Goal: Task Accomplishment & Management: Complete application form

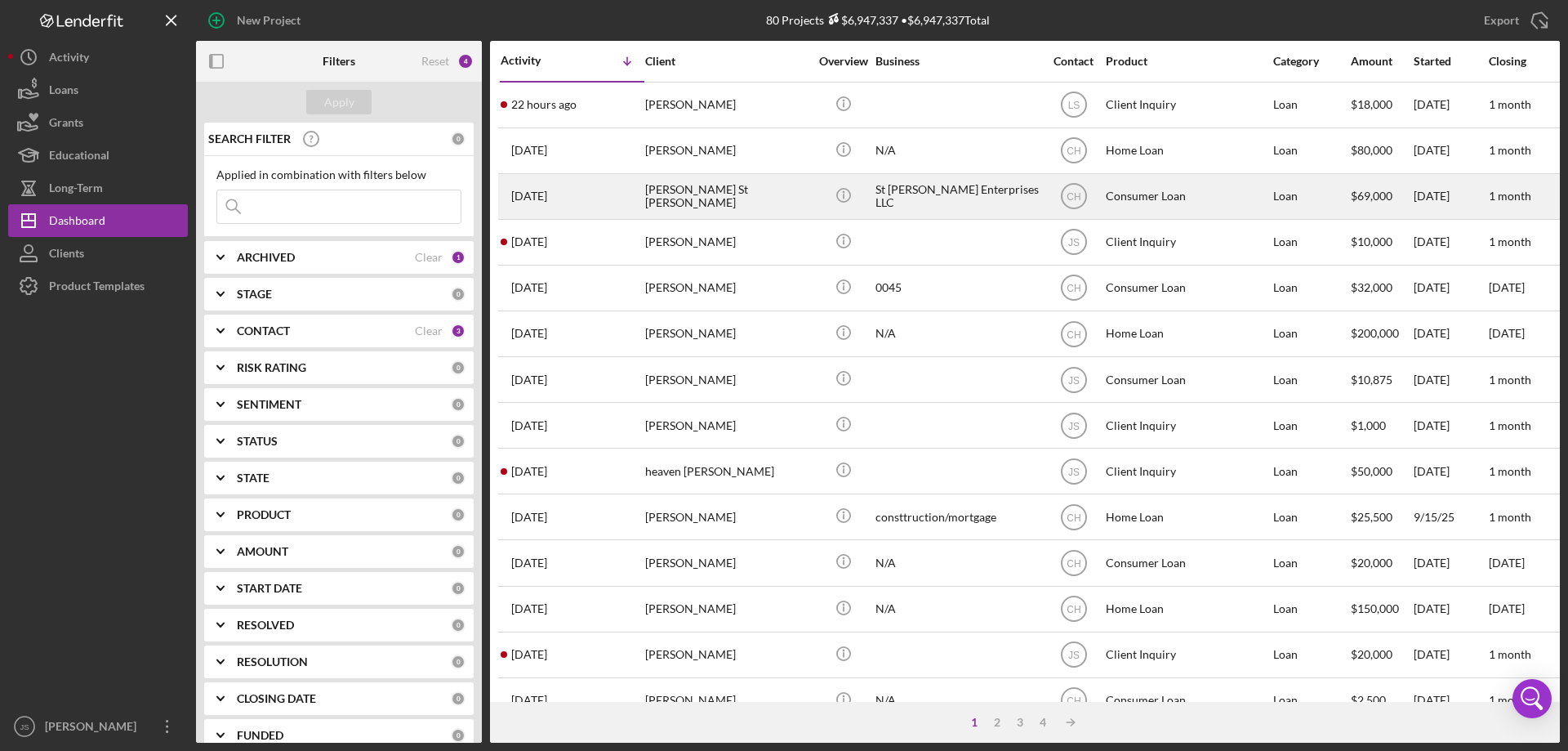
click at [813, 206] on div "Icon/Info" at bounding box center [843, 197] width 61 height 44
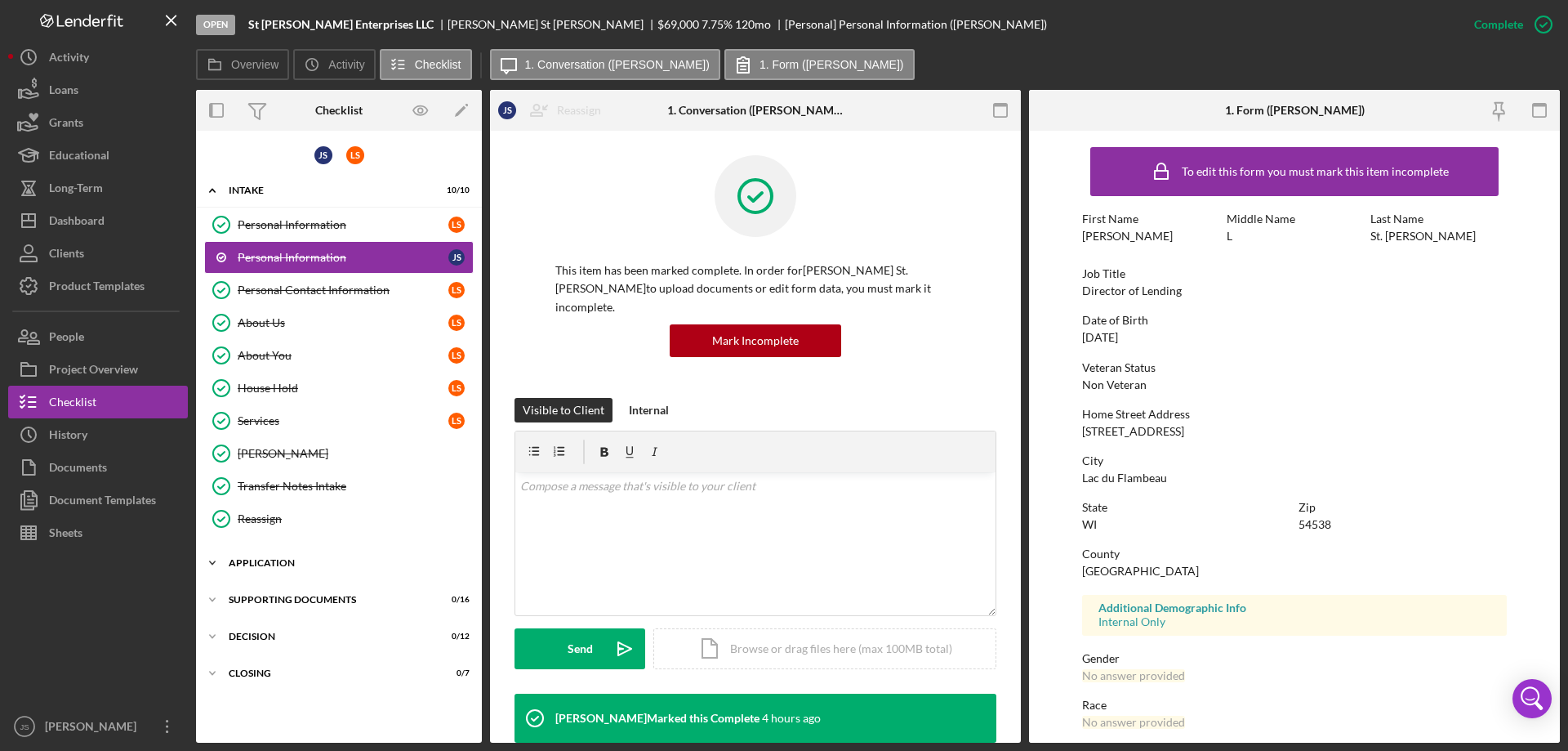
click at [210, 559] on icon "Icon/Expander" at bounding box center [212, 563] width 33 height 33
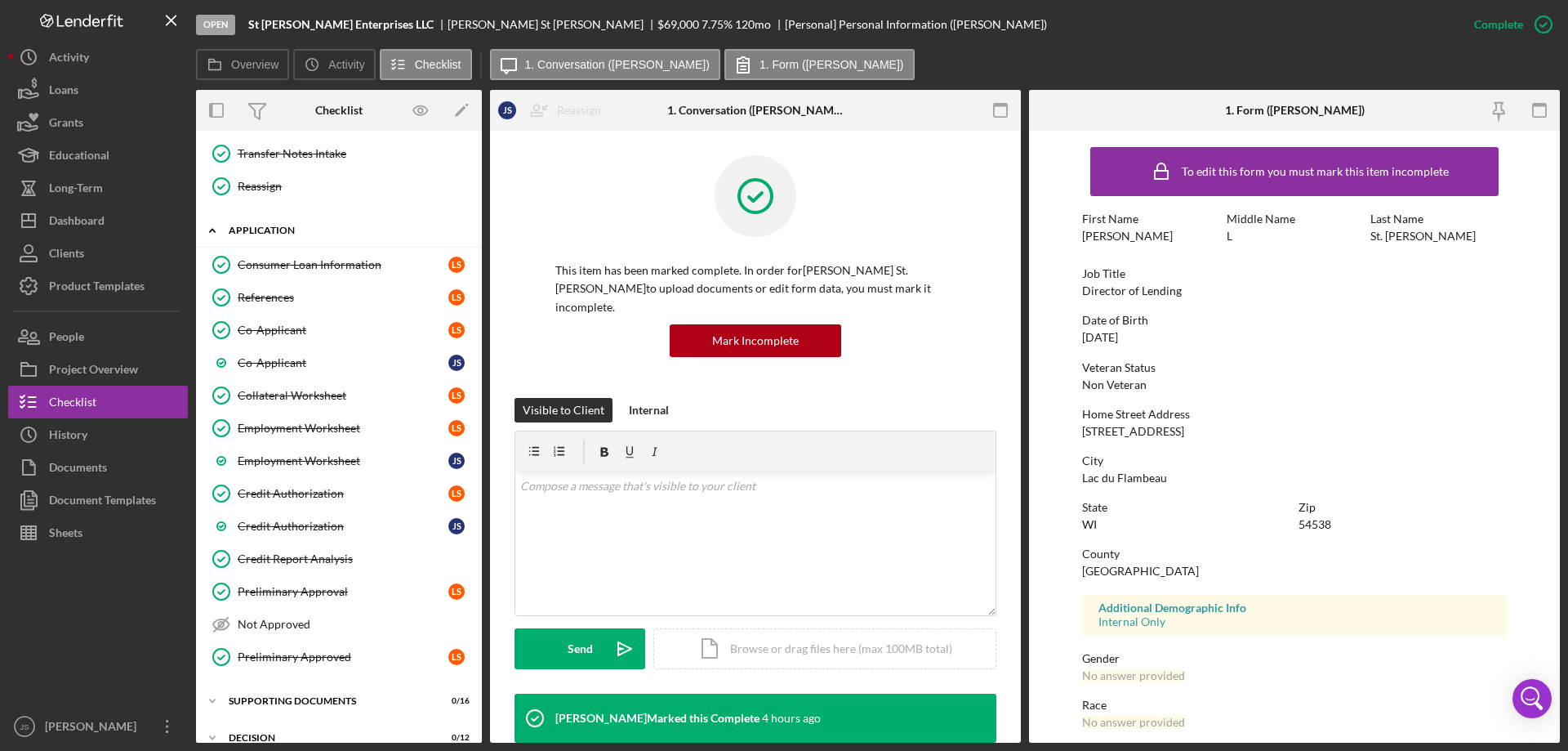
scroll to position [390, 0]
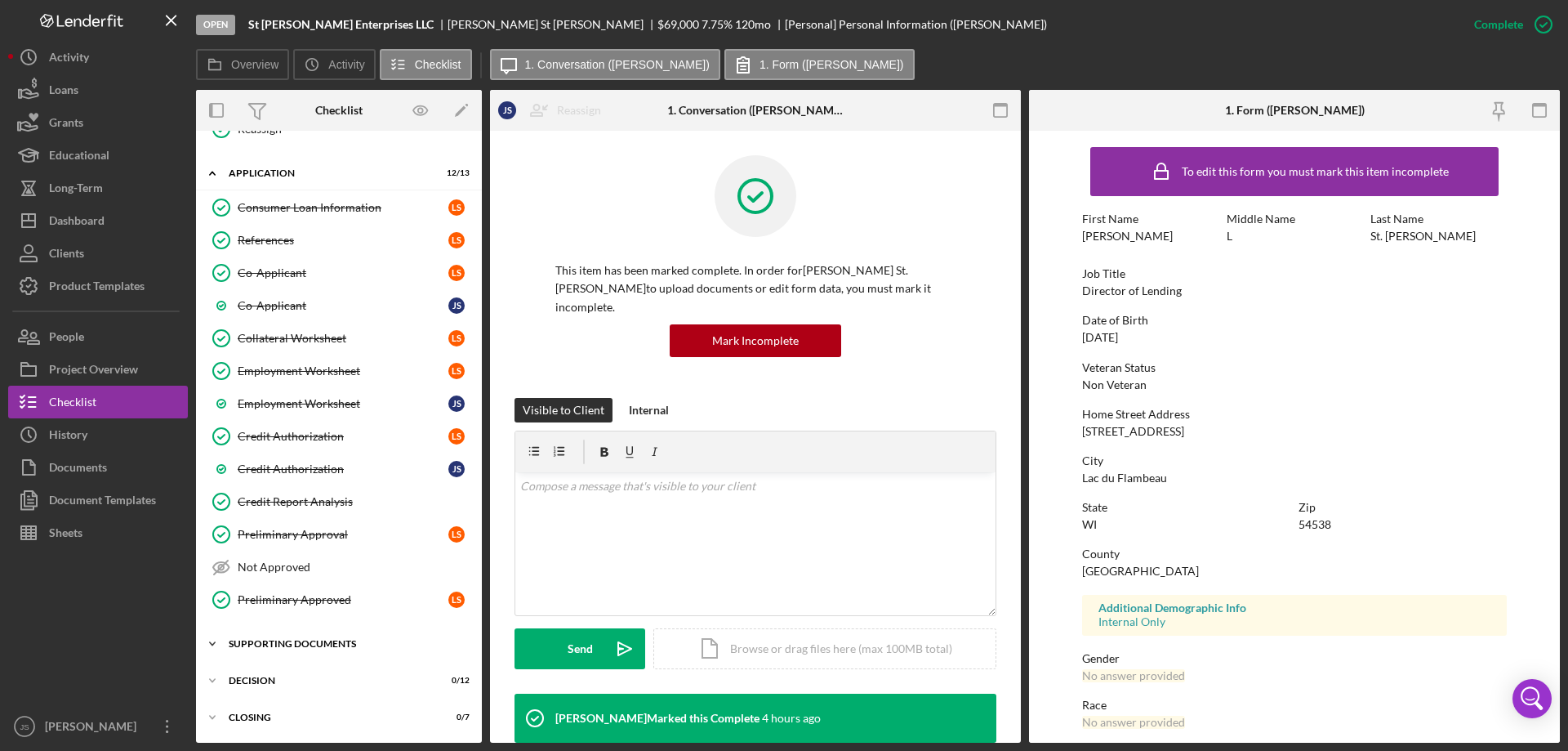
click at [210, 639] on icon "Icon/Expander" at bounding box center [212, 643] width 33 height 33
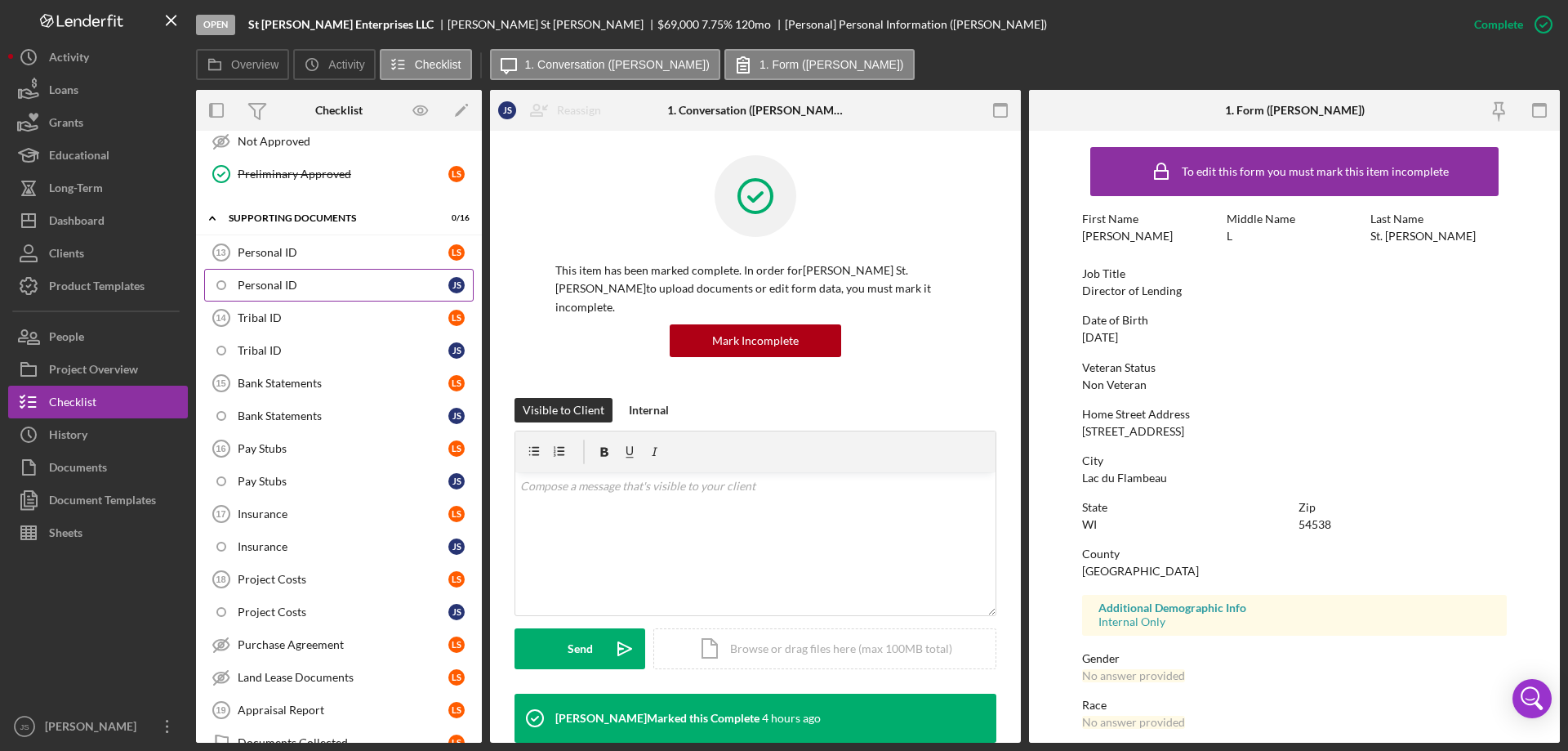
scroll to position [921, 0]
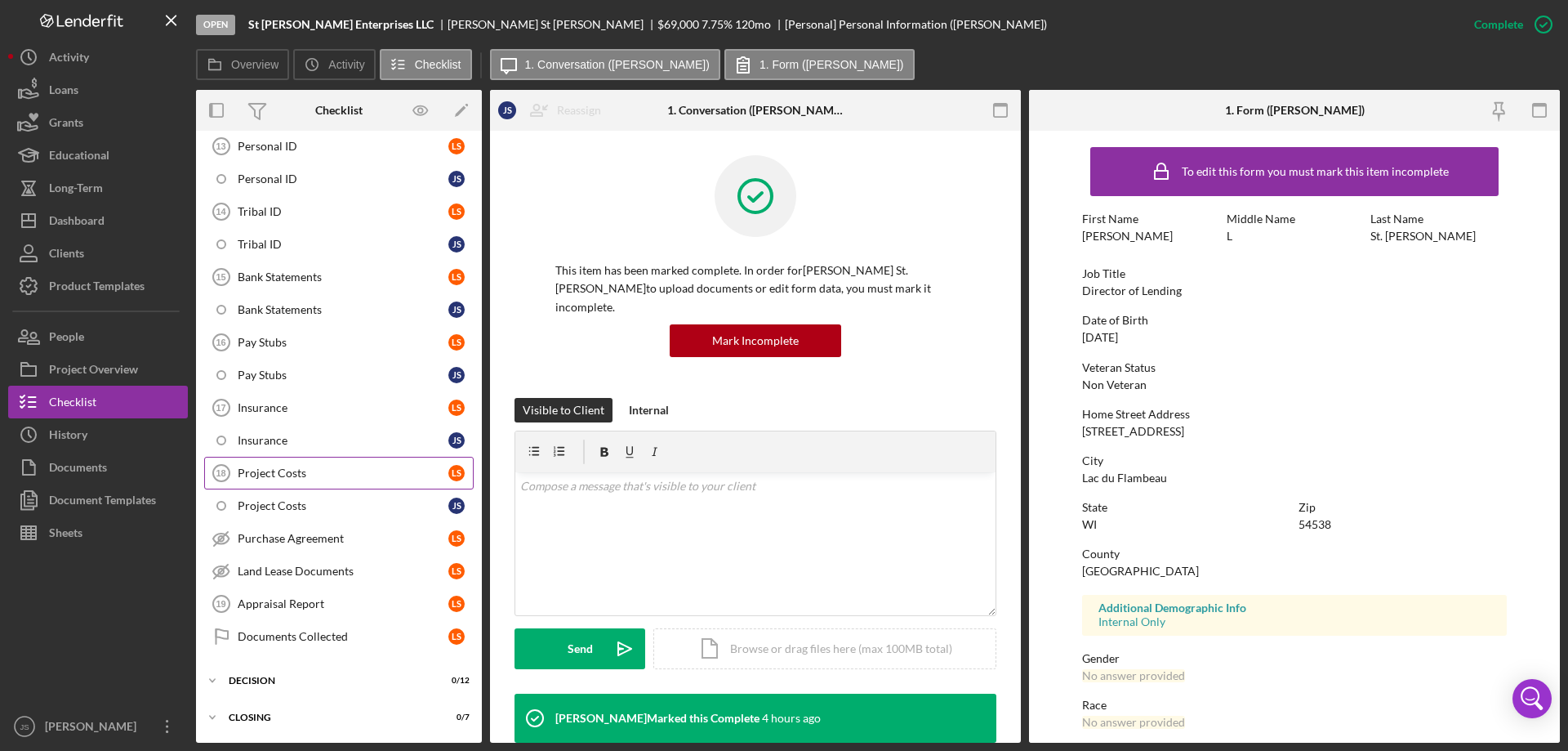
click at [348, 472] on div "Project Costs" at bounding box center [342, 473] width 211 height 13
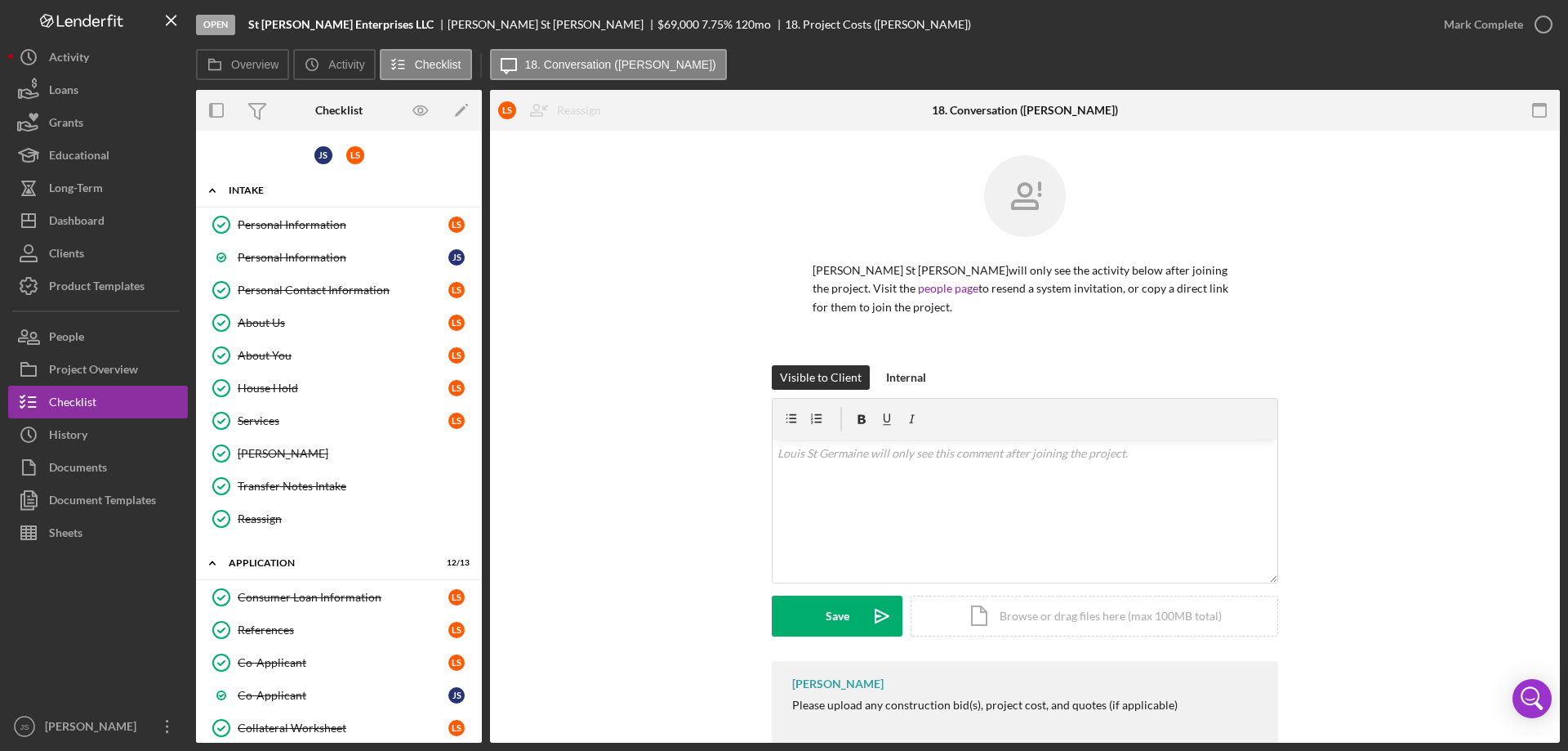
click at [212, 189] on polyline at bounding box center [212, 189] width 5 height 3
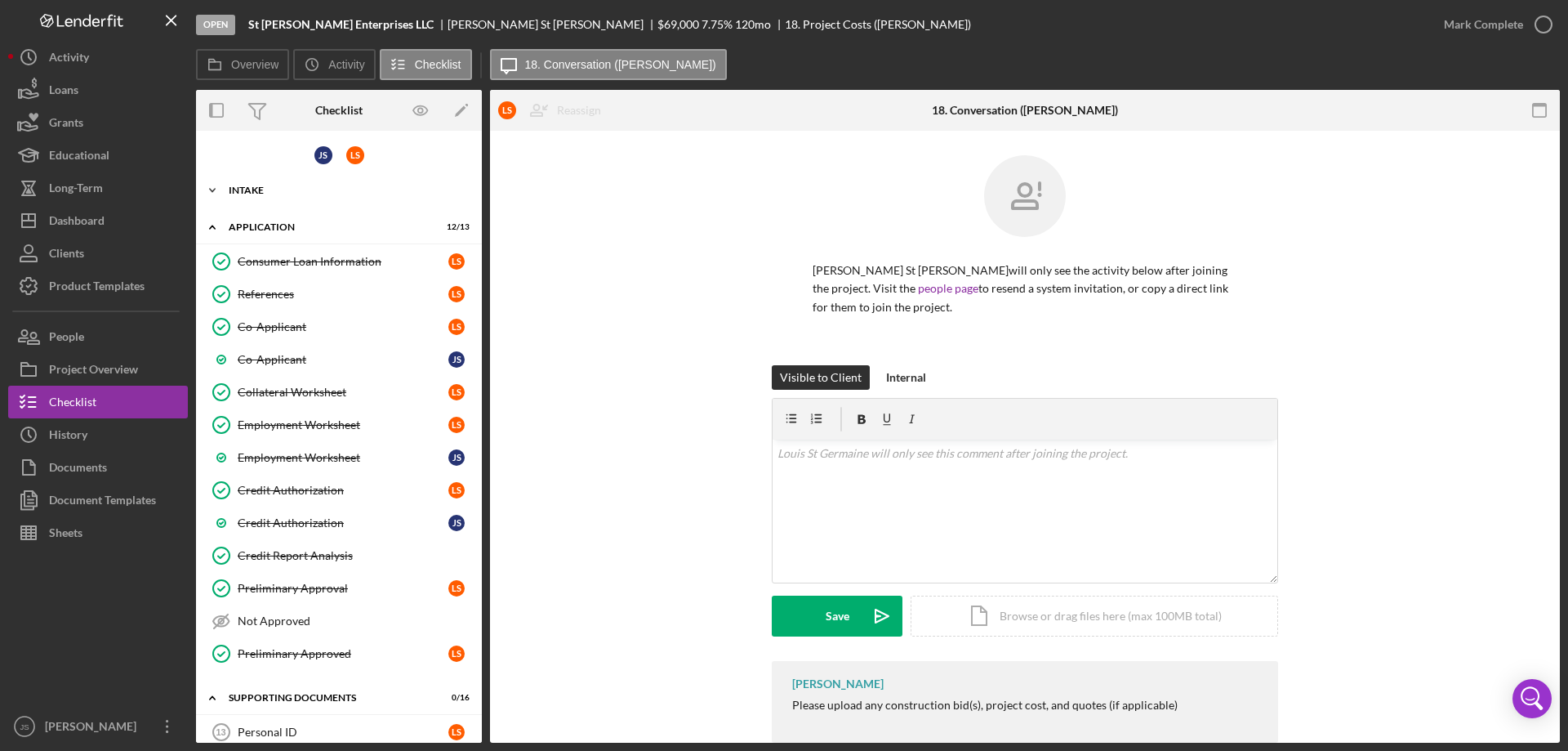
click at [213, 188] on icon "Icon/Expander" at bounding box center [212, 190] width 33 height 33
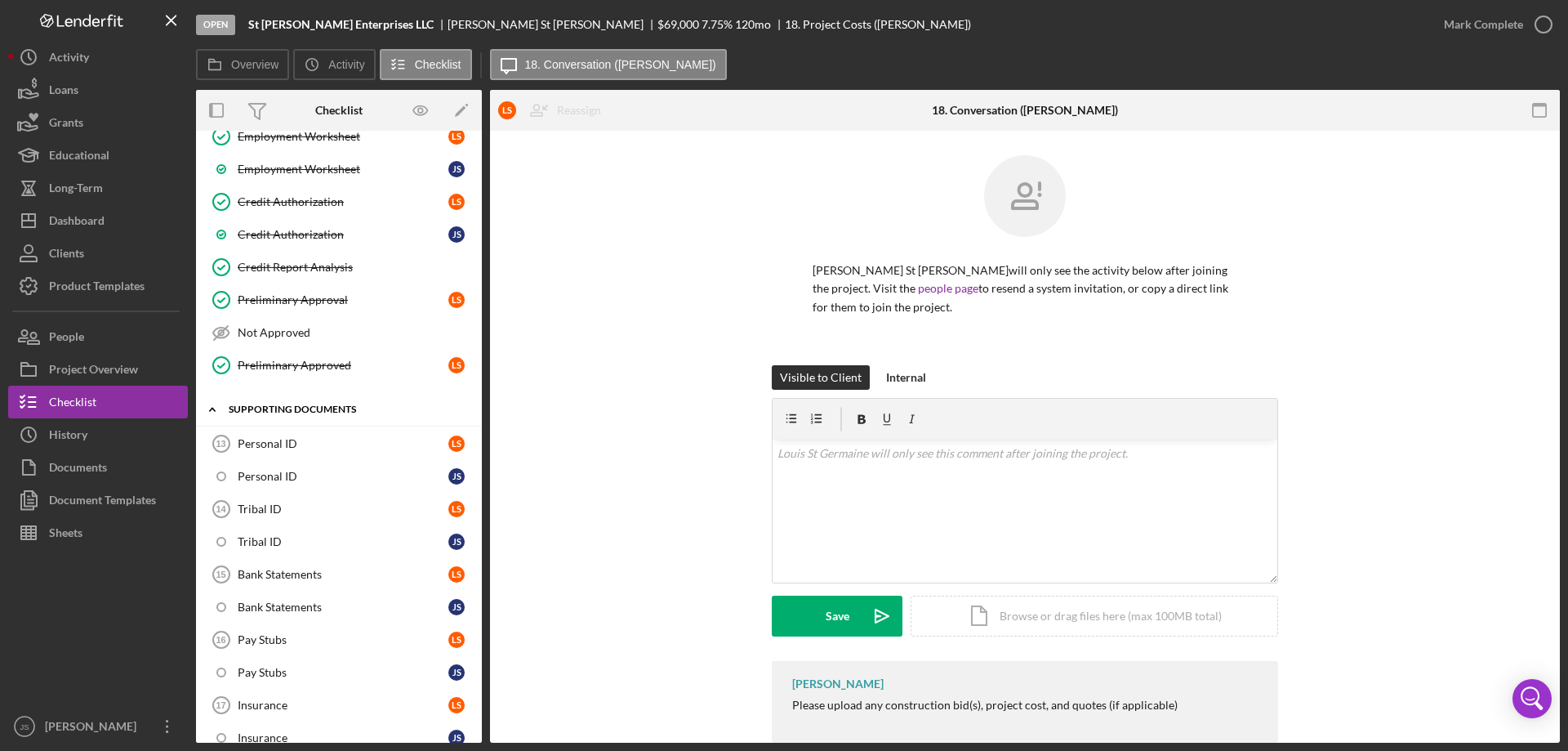
scroll to position [654, 0]
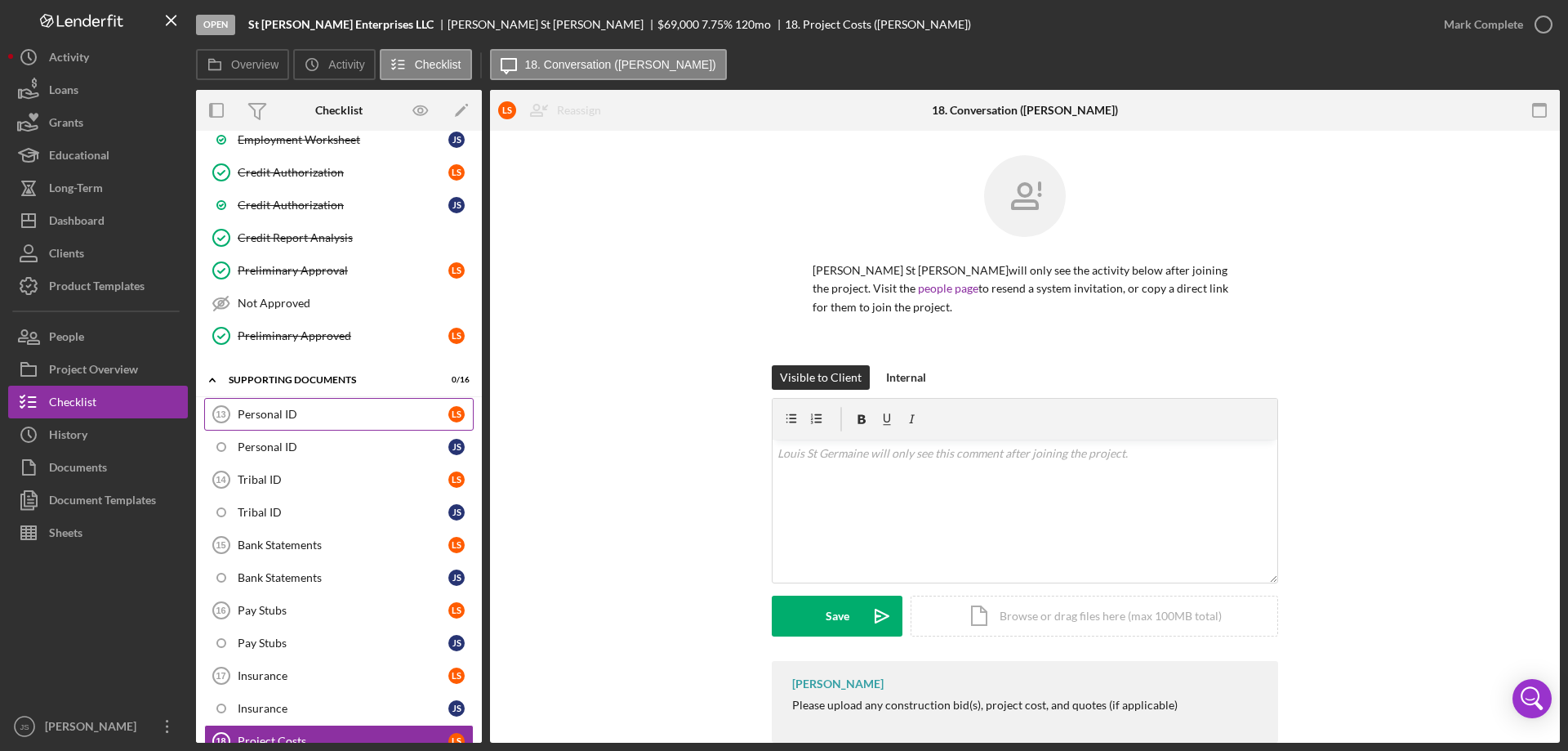
click at [324, 411] on div "Personal ID" at bounding box center [342, 414] width 211 height 13
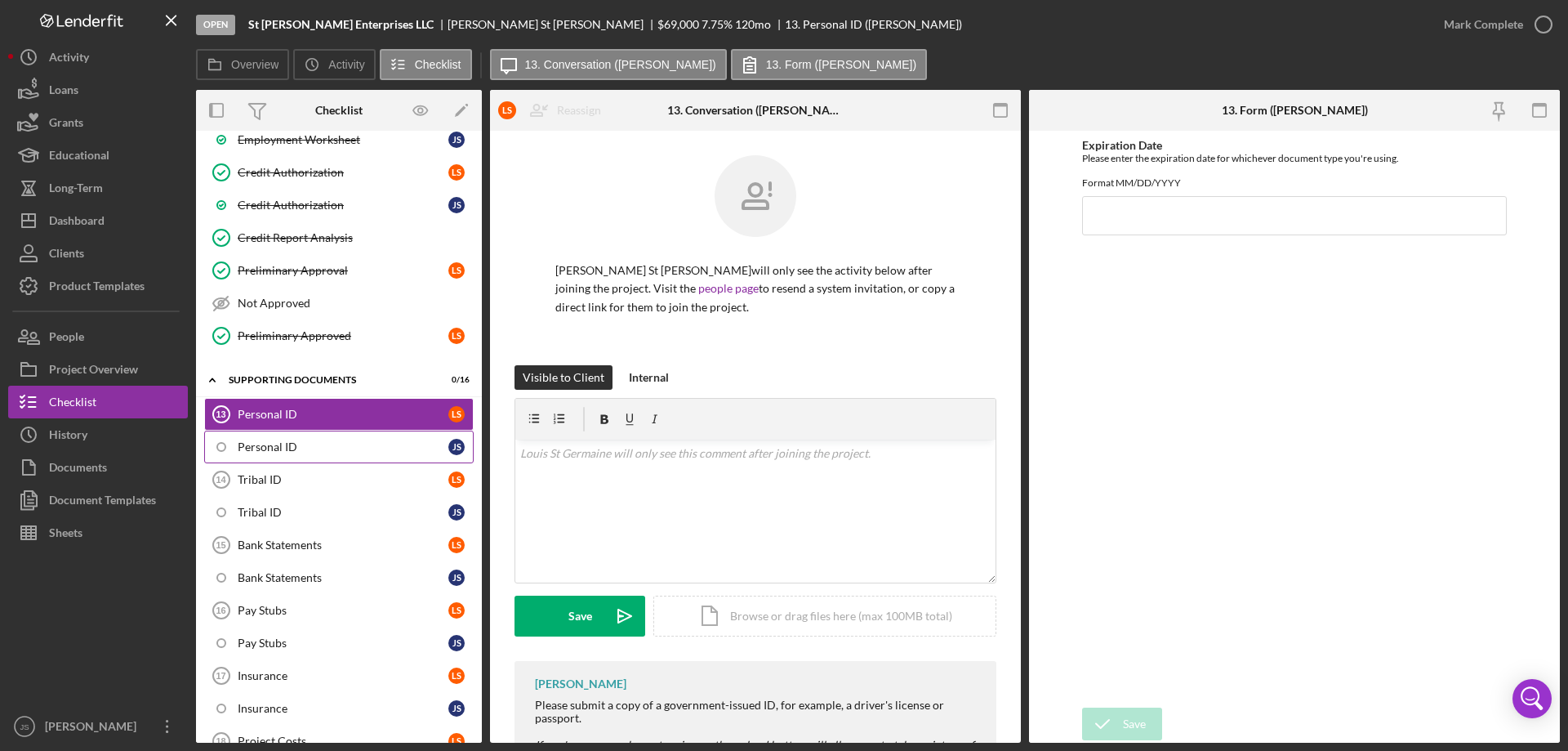
click at [321, 451] on div "Personal ID" at bounding box center [342, 446] width 211 height 13
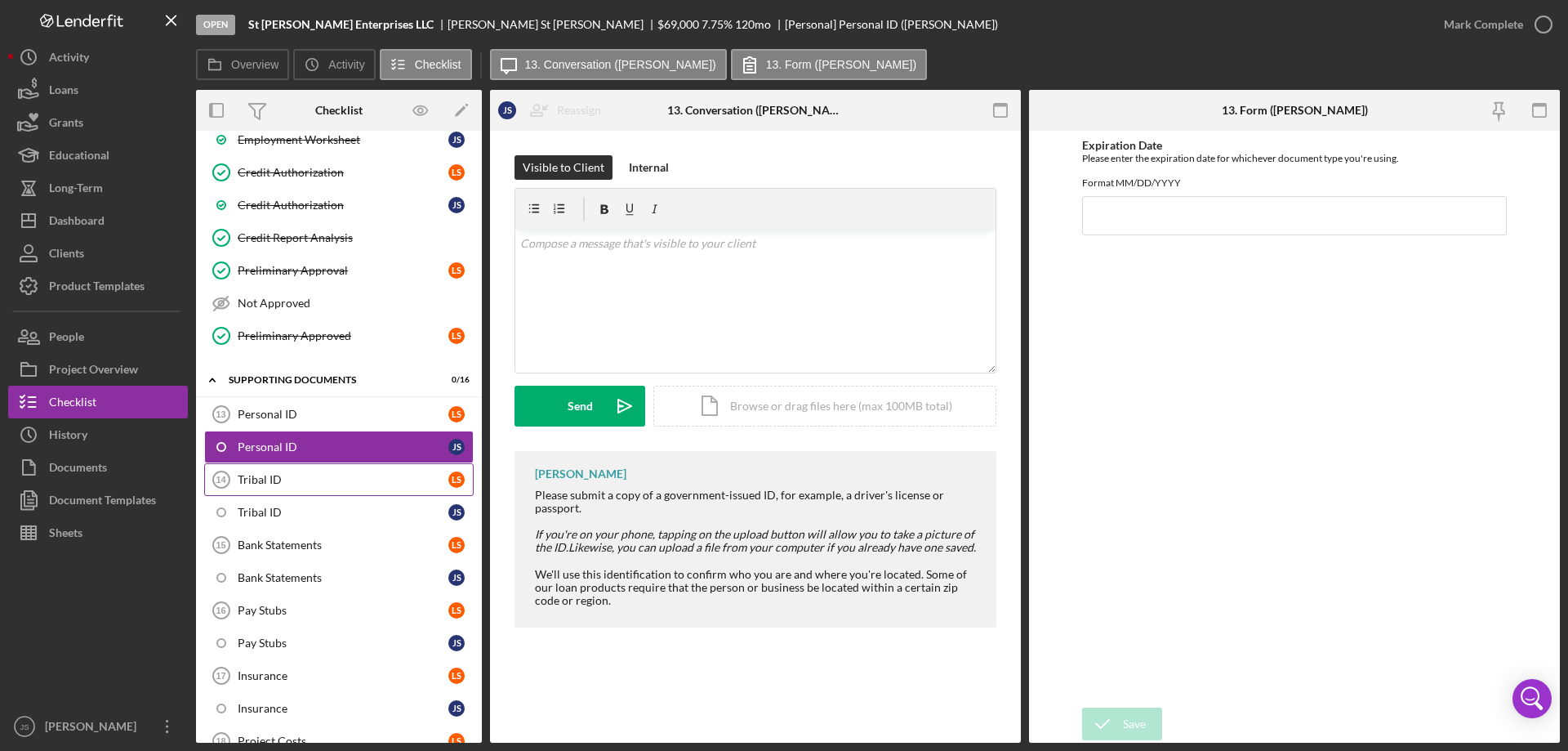
click at [317, 475] on div "Tribal ID" at bounding box center [342, 480] width 211 height 13
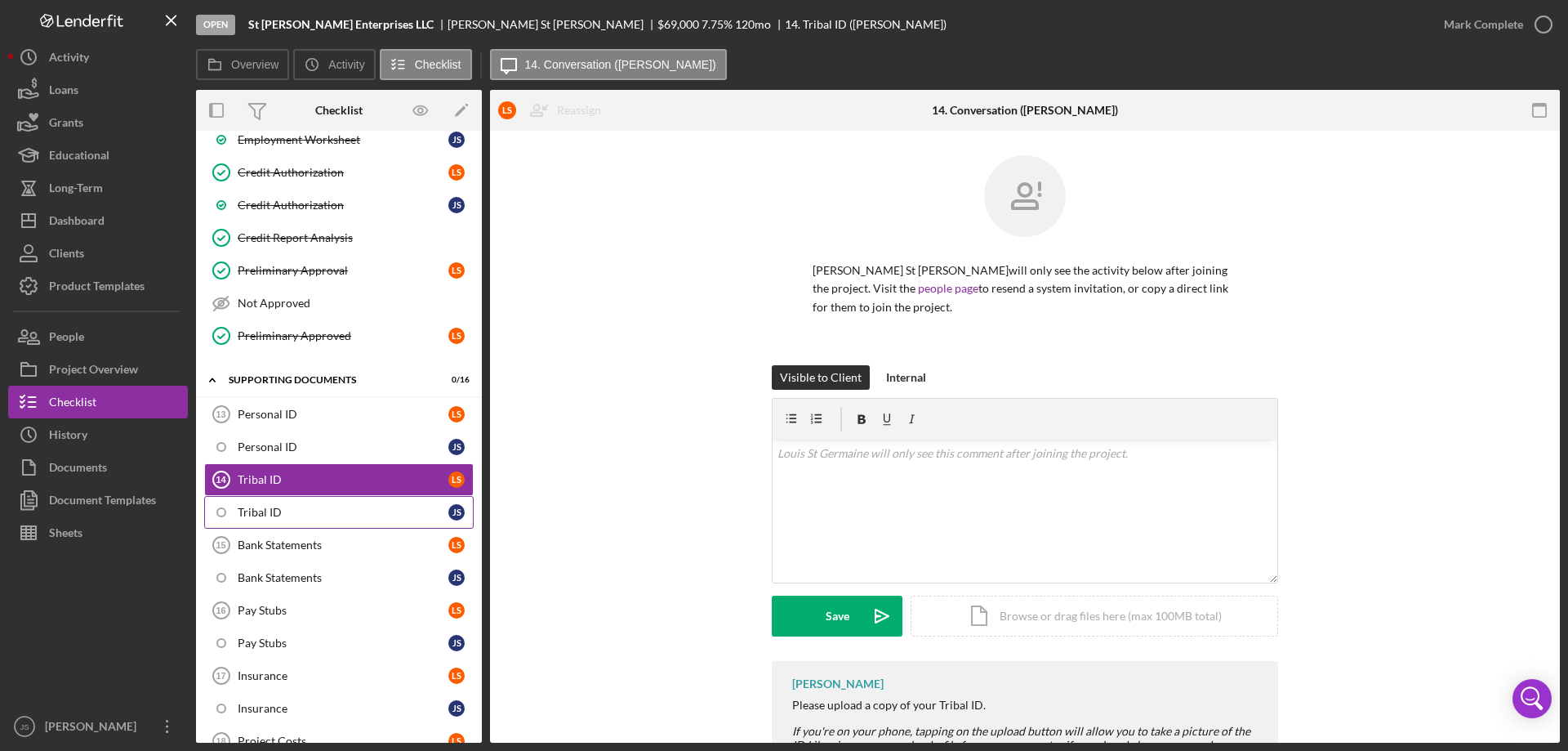
click at [337, 515] on div "Tribal ID" at bounding box center [342, 513] width 211 height 13
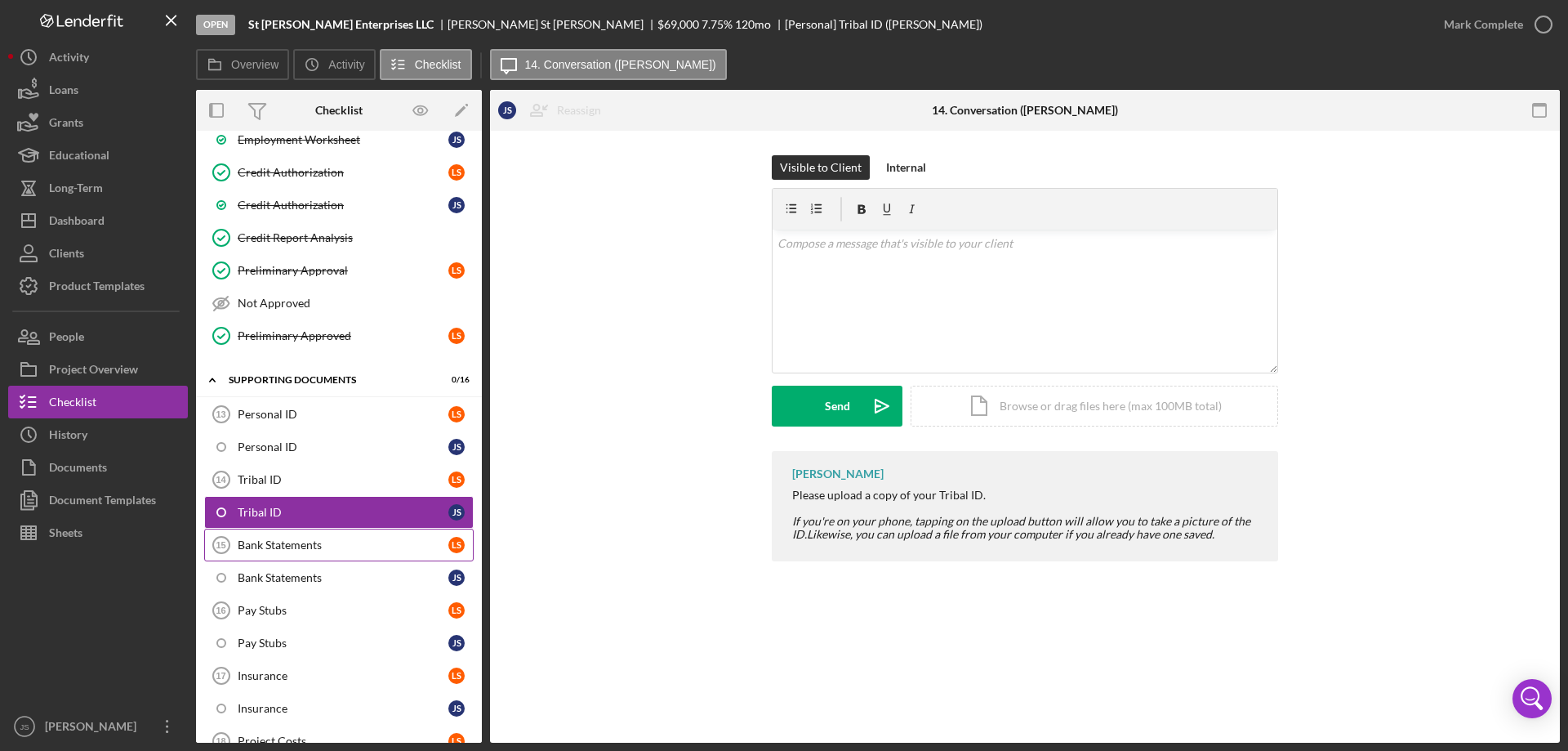
click at [345, 543] on div "Bank Statements" at bounding box center [342, 545] width 211 height 13
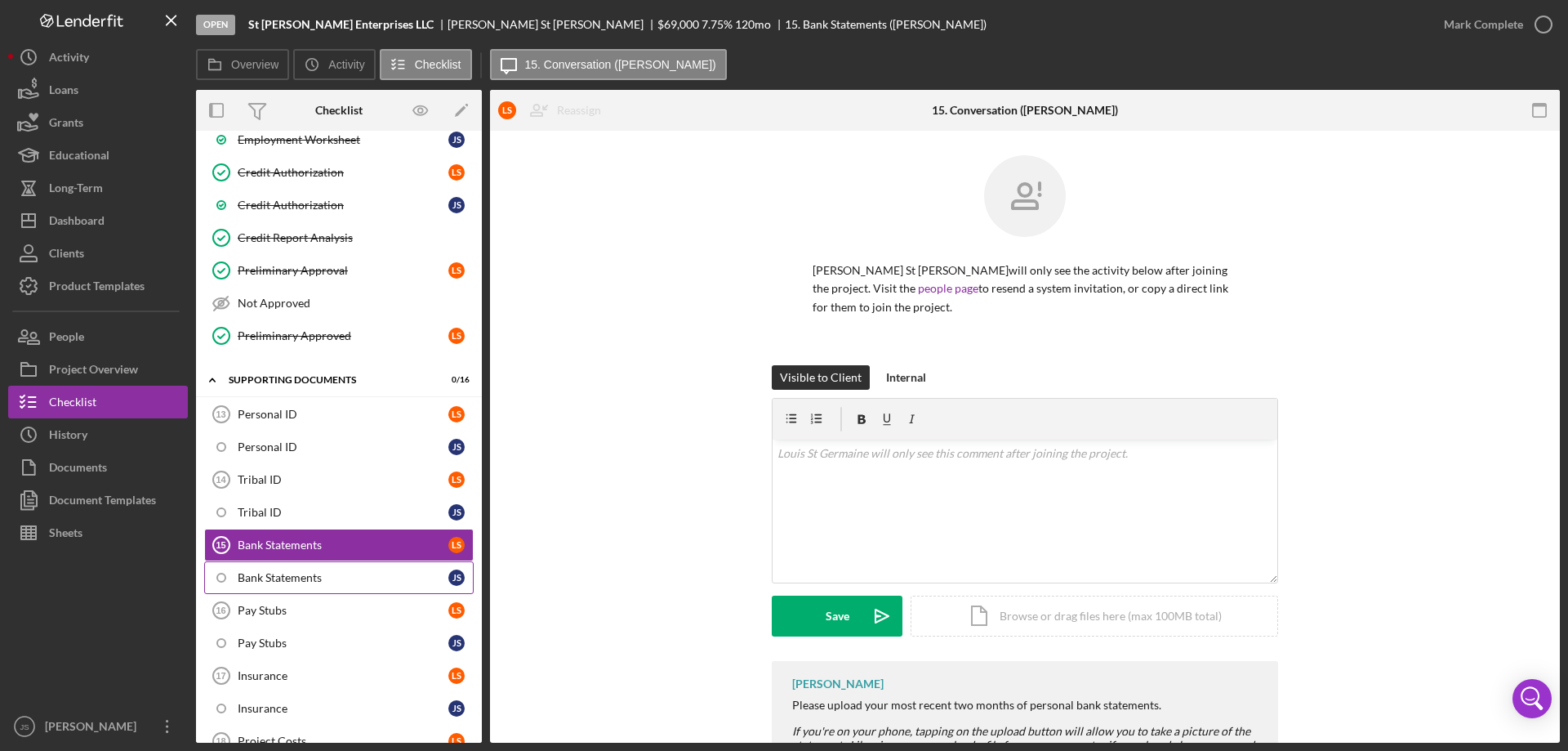
click at [351, 578] on div "Bank Statements" at bounding box center [342, 578] width 211 height 13
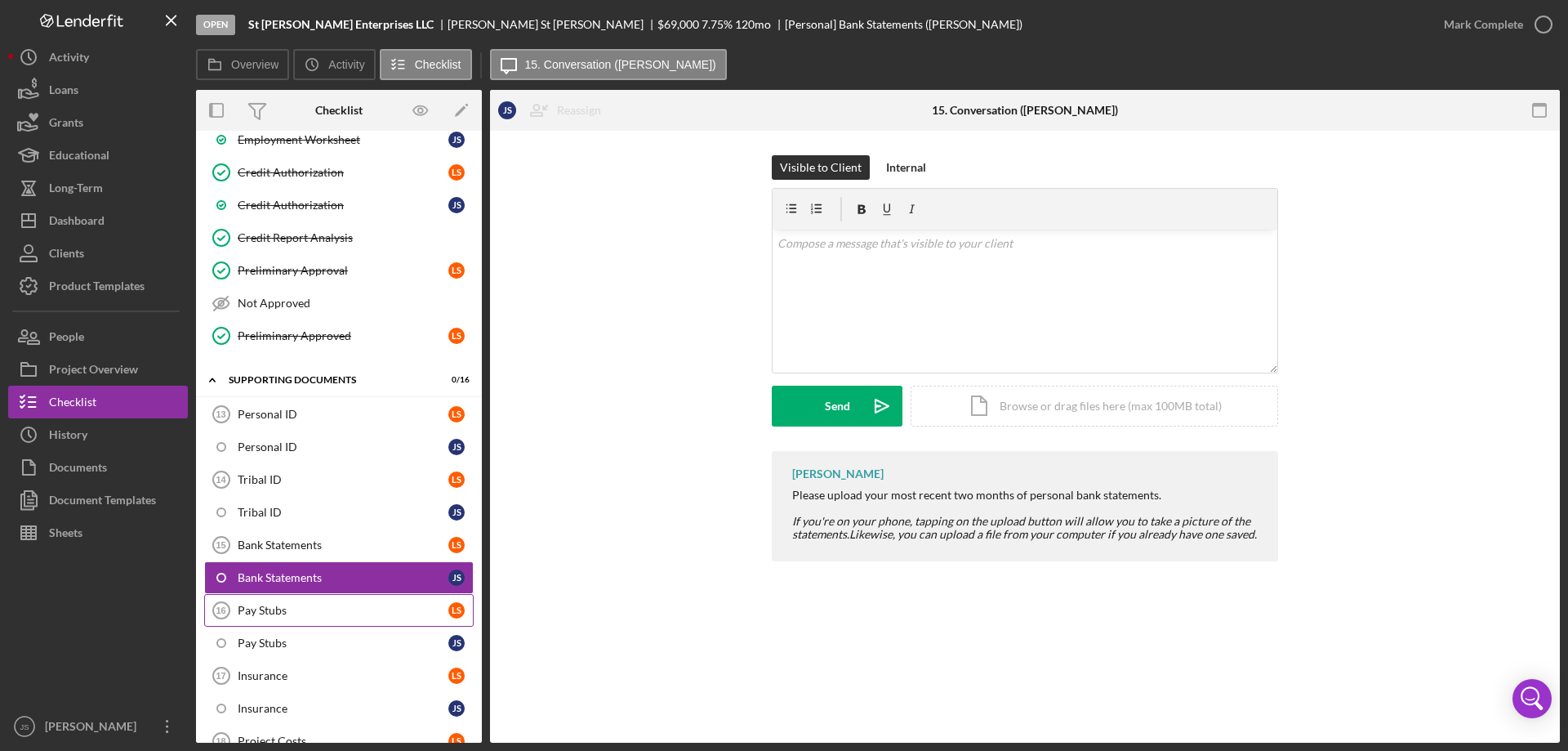
click at [353, 615] on div "Pay Stubs" at bounding box center [342, 610] width 211 height 13
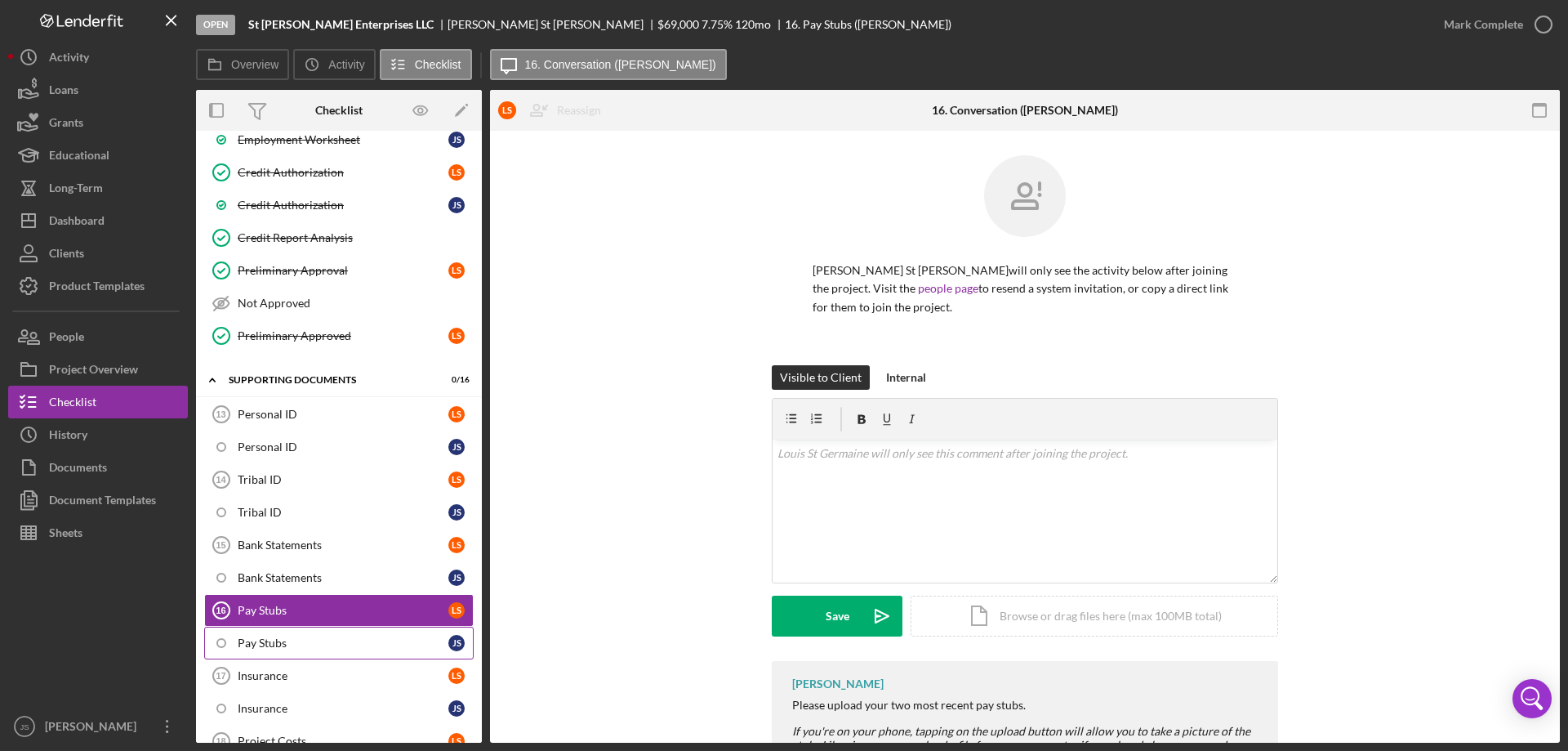
click at [347, 637] on div "Pay Stubs" at bounding box center [342, 643] width 211 height 13
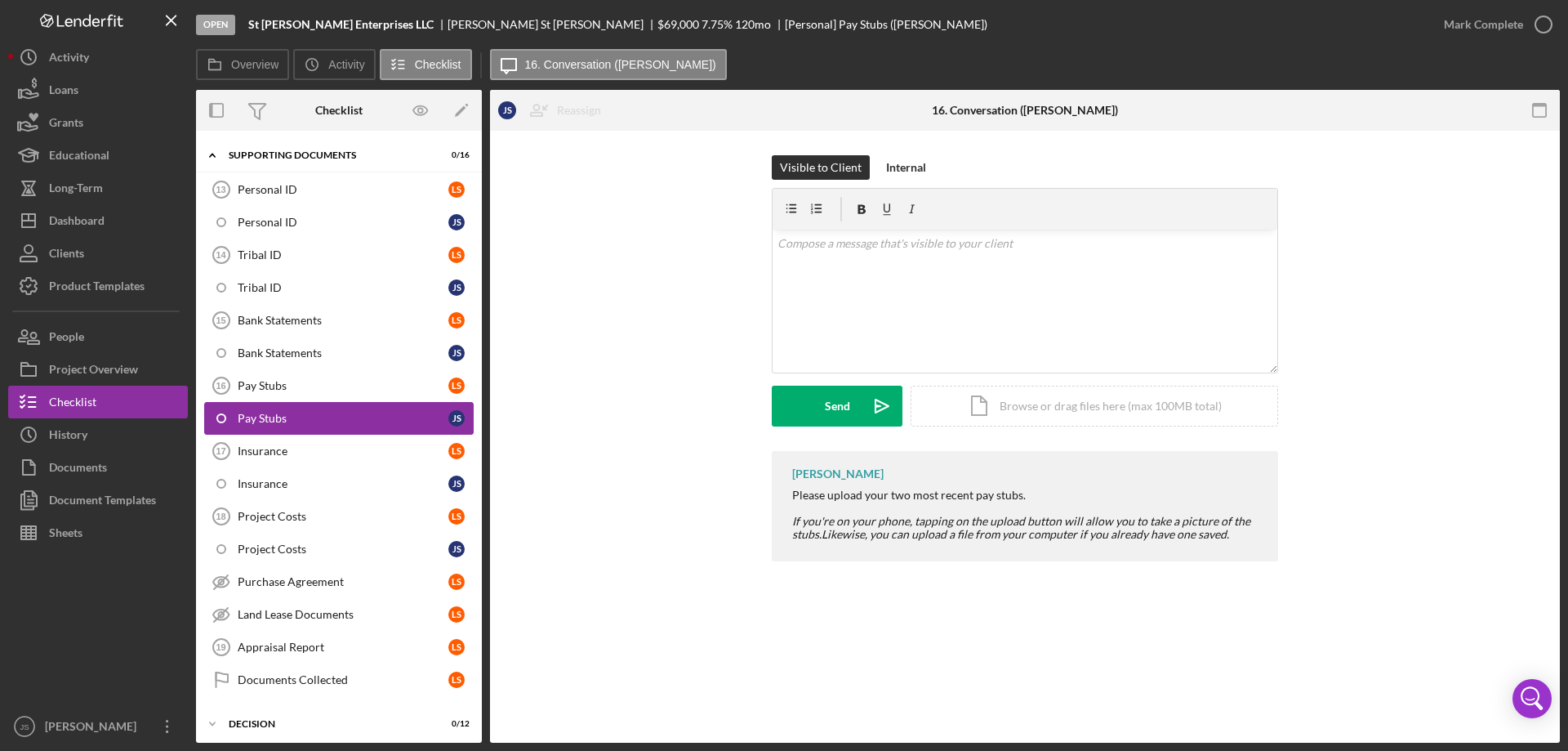
scroll to position [899, 0]
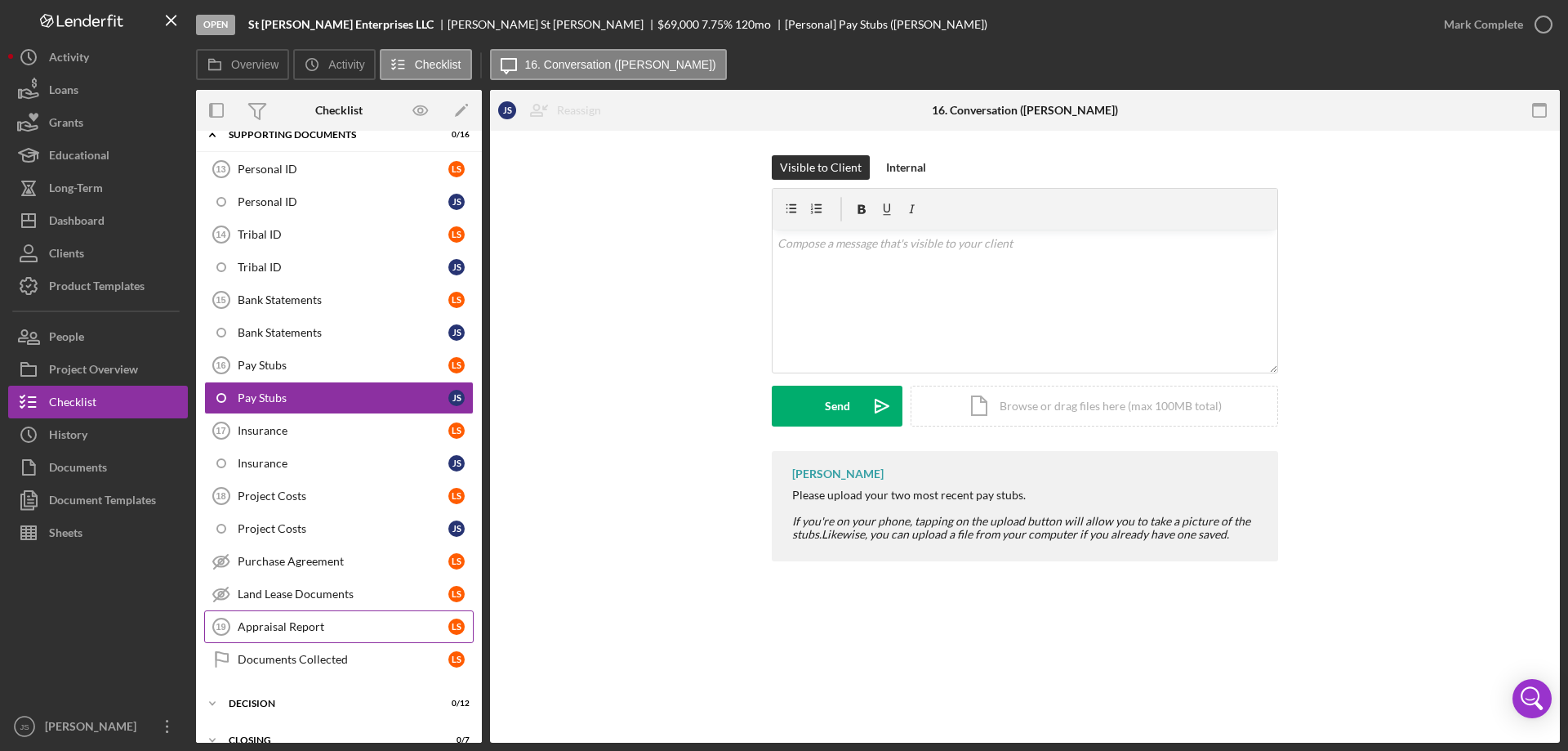
click at [370, 623] on div "Appraisal Report" at bounding box center [342, 626] width 211 height 13
